Goal: Task Accomplishment & Management: Complete application form

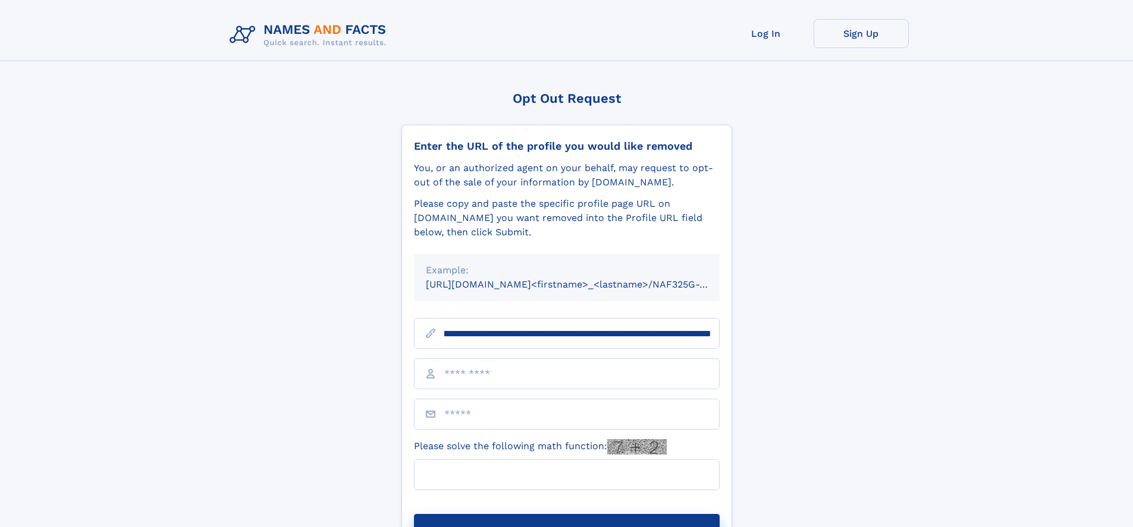
scroll to position [0, 136]
type input "**********"
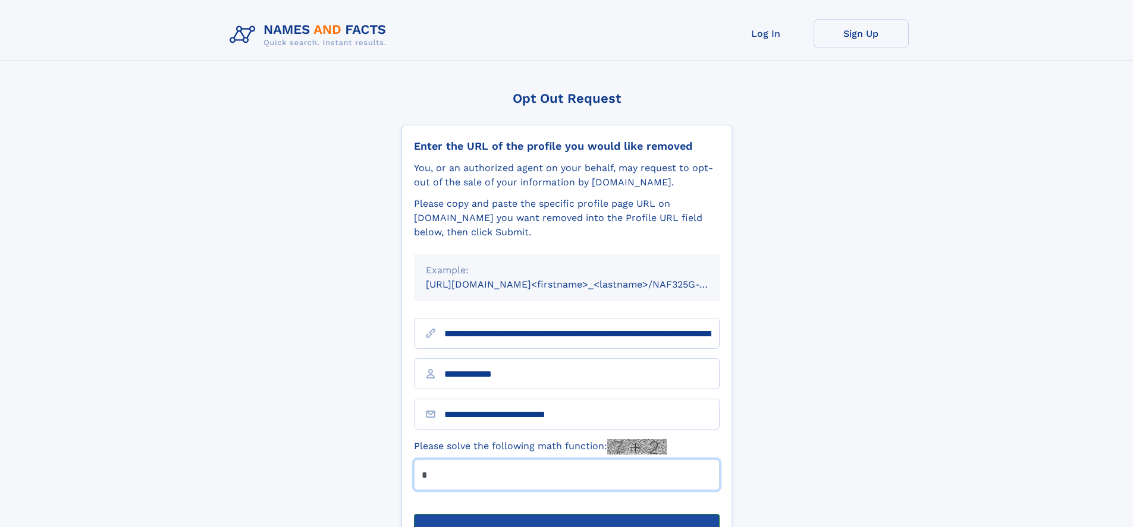
type input "*"
click at [566, 514] on button "Submit Opt Out Request" at bounding box center [567, 533] width 306 height 38
